Goal: Find specific page/section

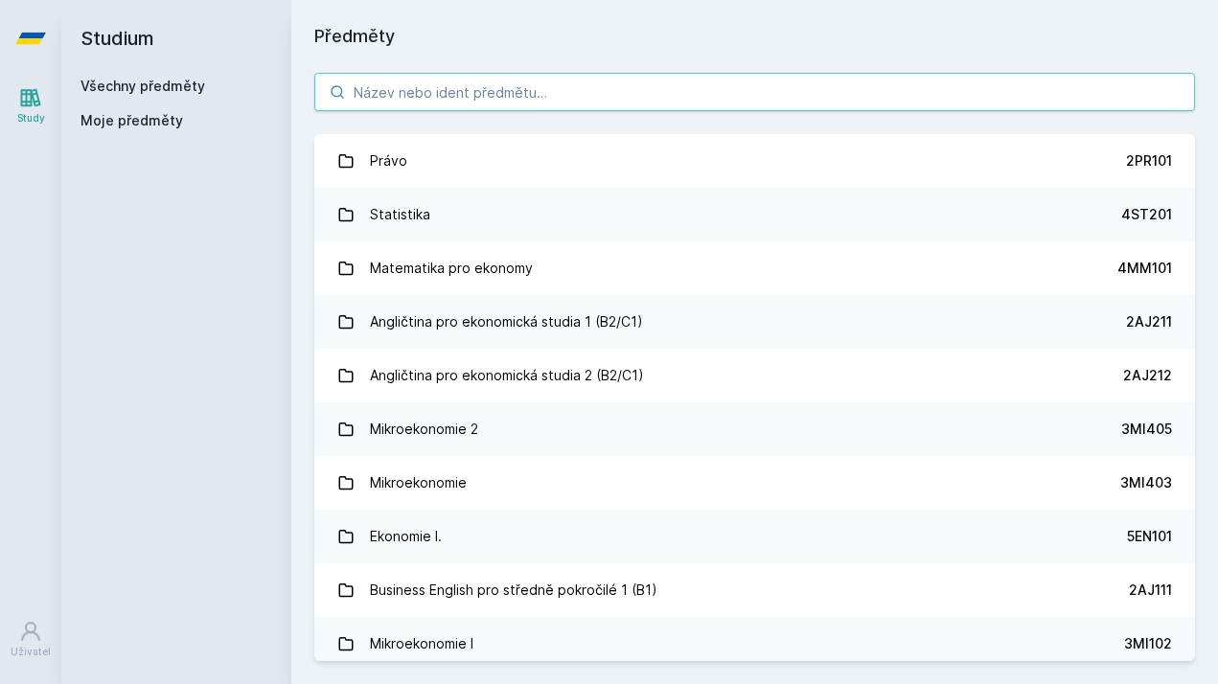
click at [411, 96] on input "search" at bounding box center [754, 92] width 881 height 38
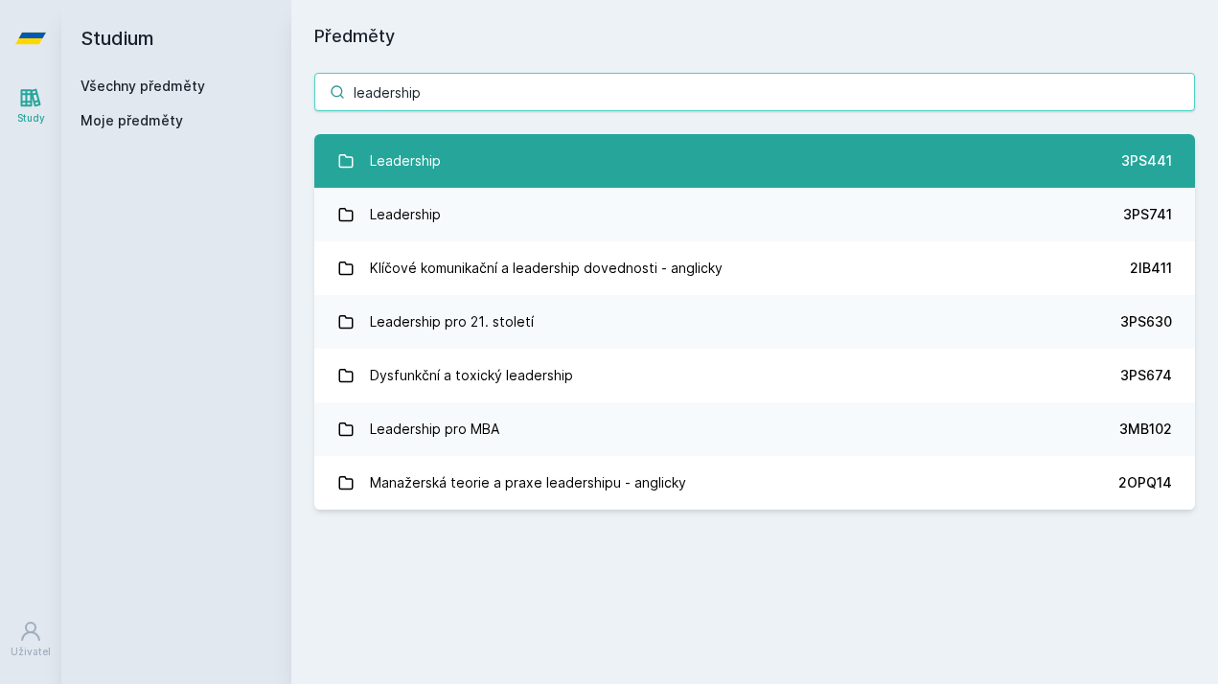
type input "leadership"
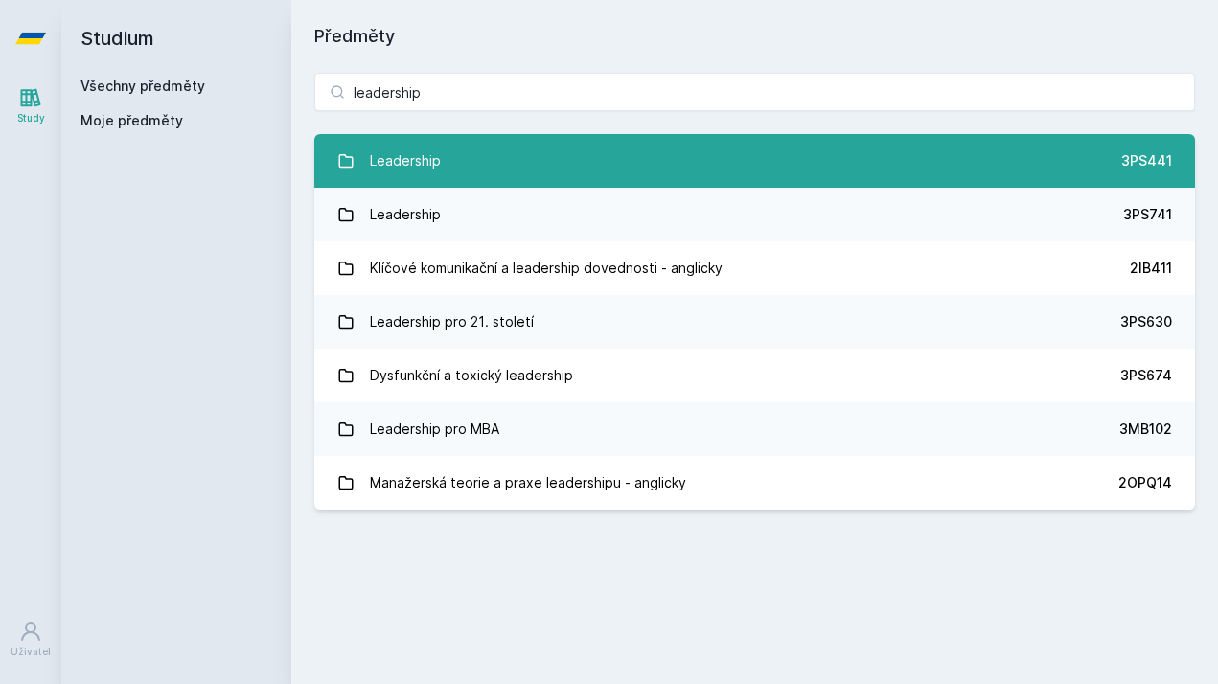
click at [483, 151] on link "Leadership 3PS441" at bounding box center [754, 161] width 881 height 54
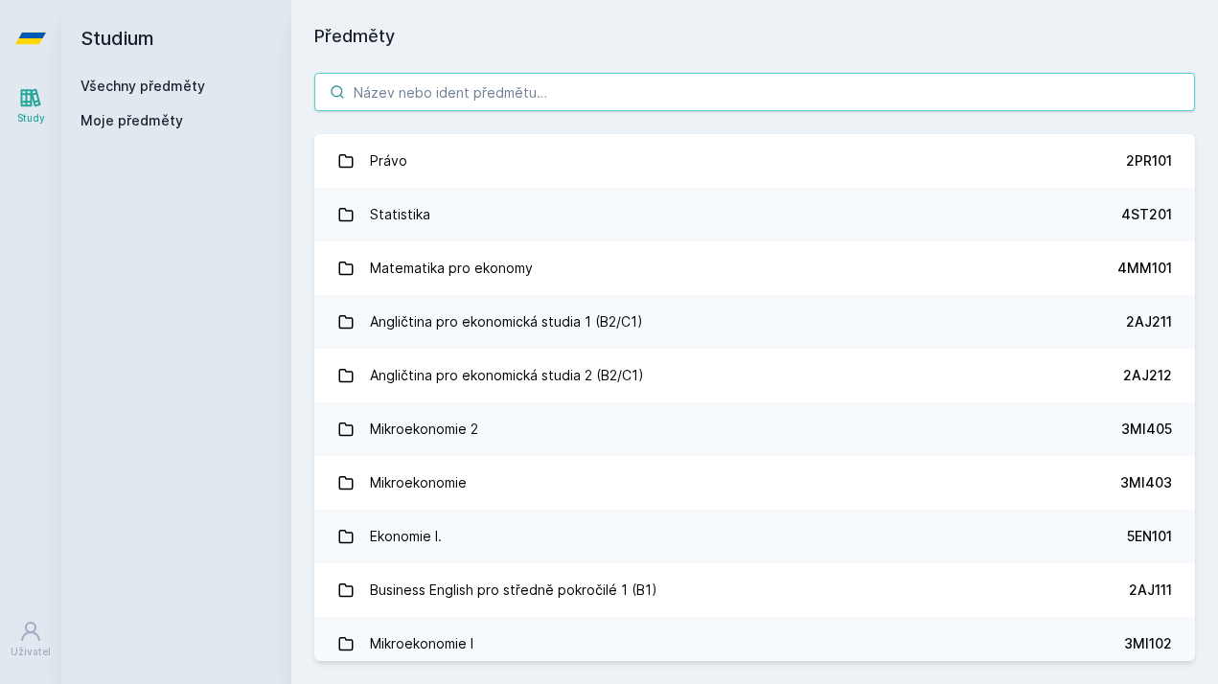
click at [582, 106] on input "search" at bounding box center [754, 92] width 881 height 38
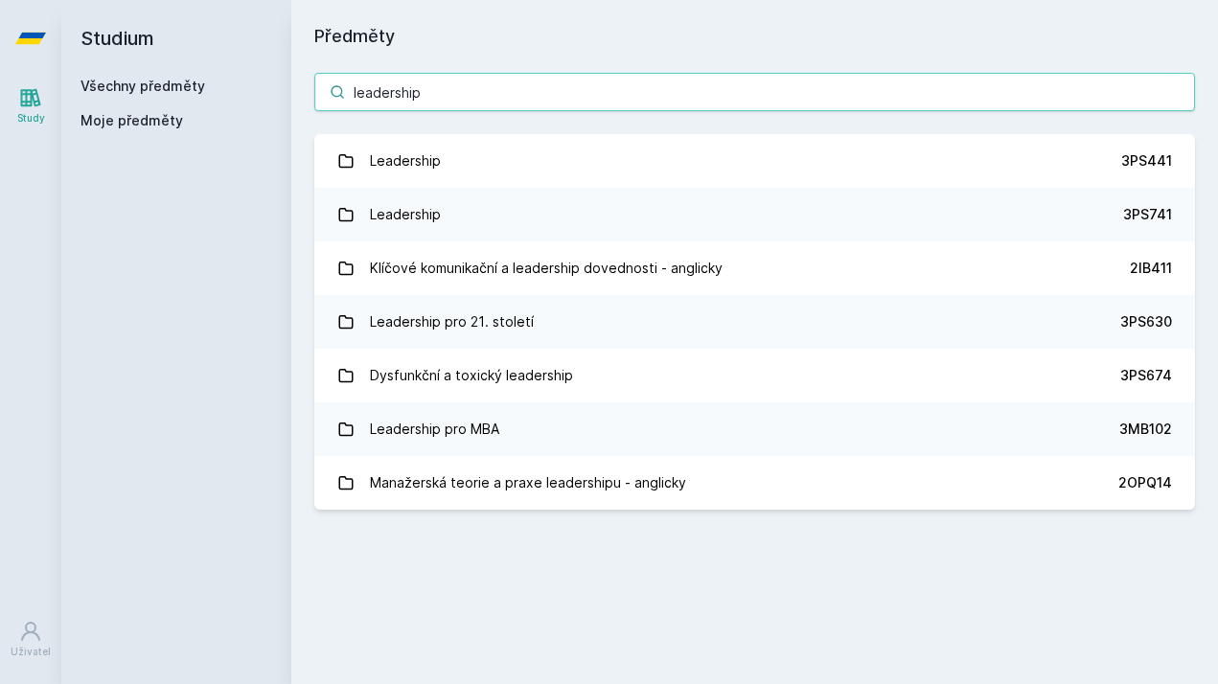
type input "leadership"
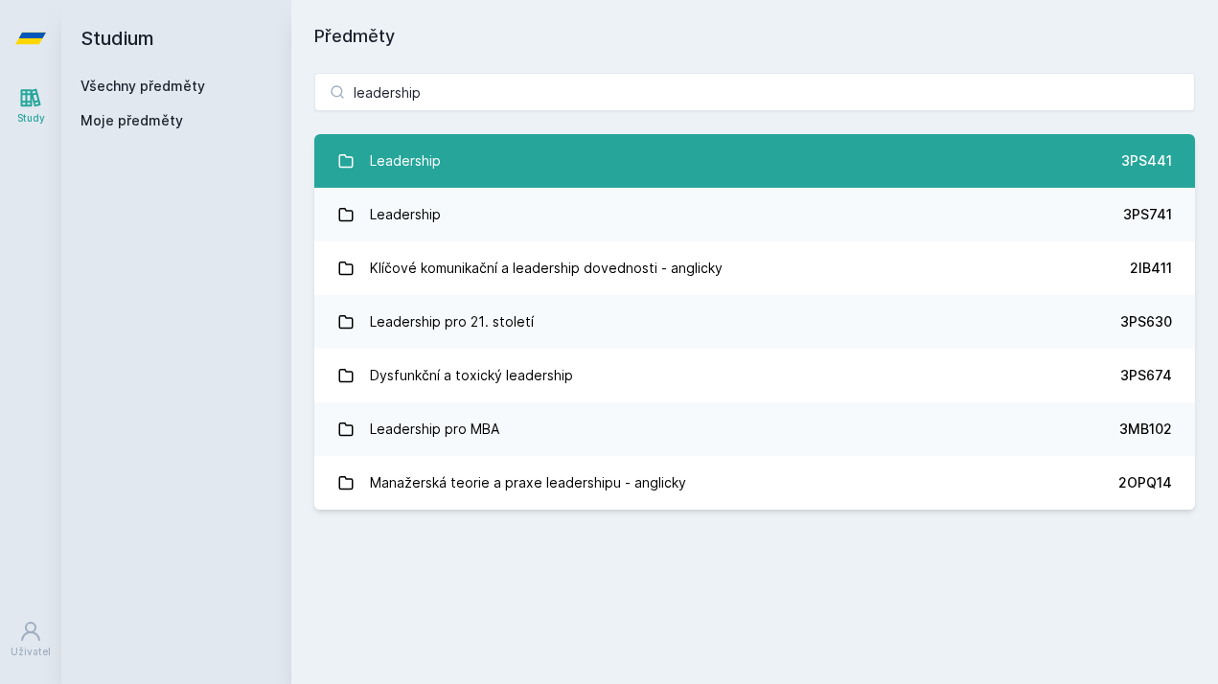
click at [462, 144] on link "Leadership 3PS441" at bounding box center [754, 161] width 881 height 54
